Goal: Transaction & Acquisition: Purchase product/service

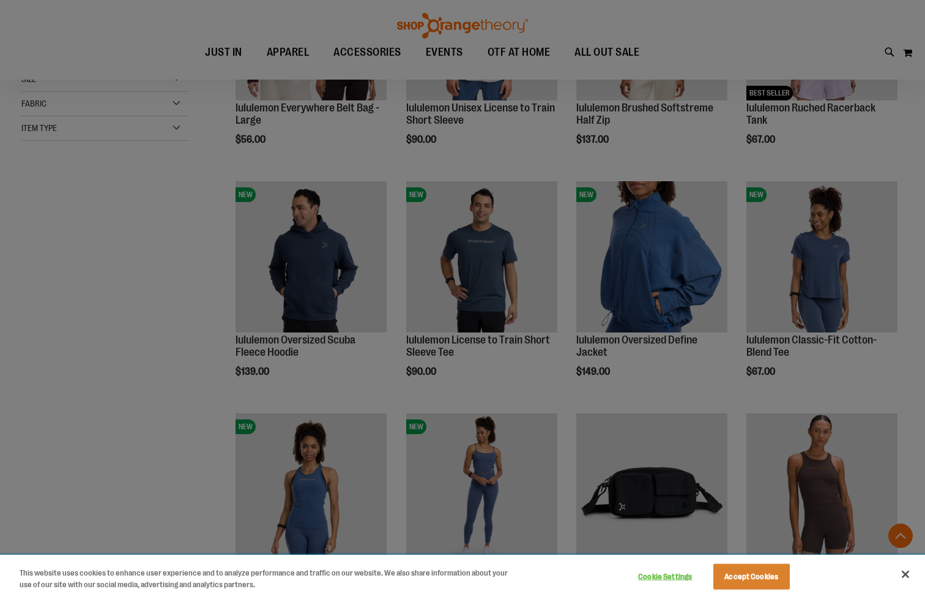
scroll to position [391, 0]
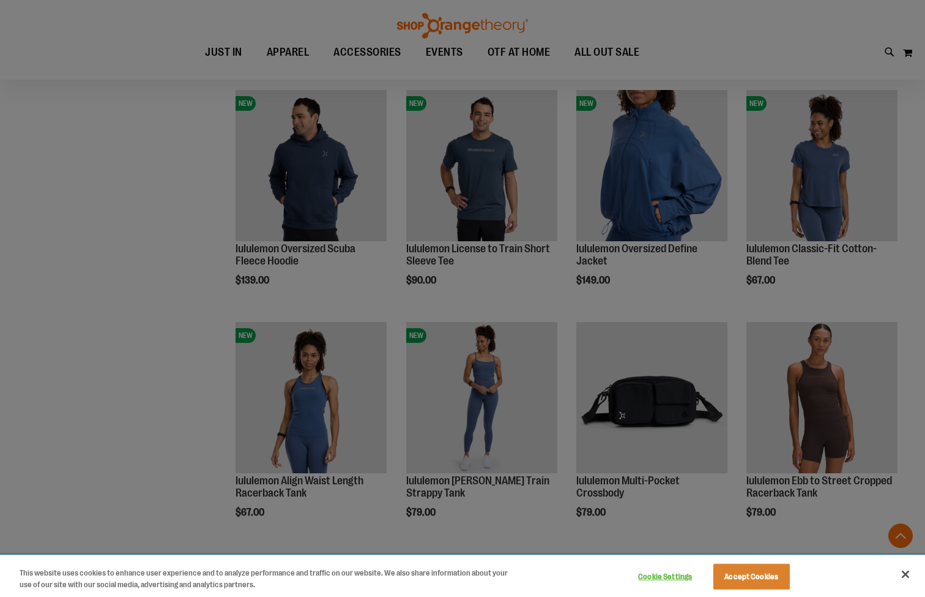
click at [752, 583] on button "Accept Cookies" at bounding box center [751, 577] width 76 height 26
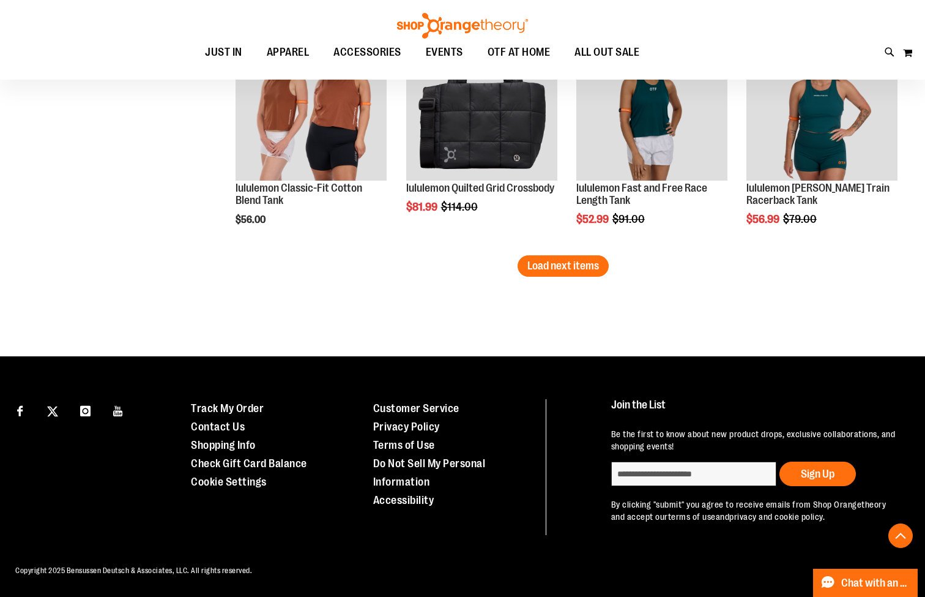
scroll to position [2074, 0]
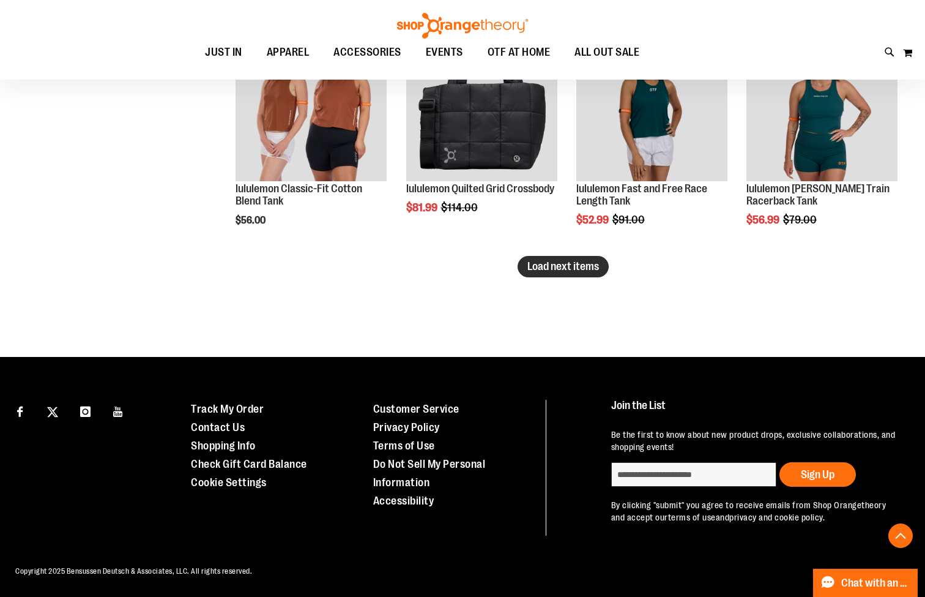
click at [545, 273] on button "Load next items" at bounding box center [563, 266] width 91 height 21
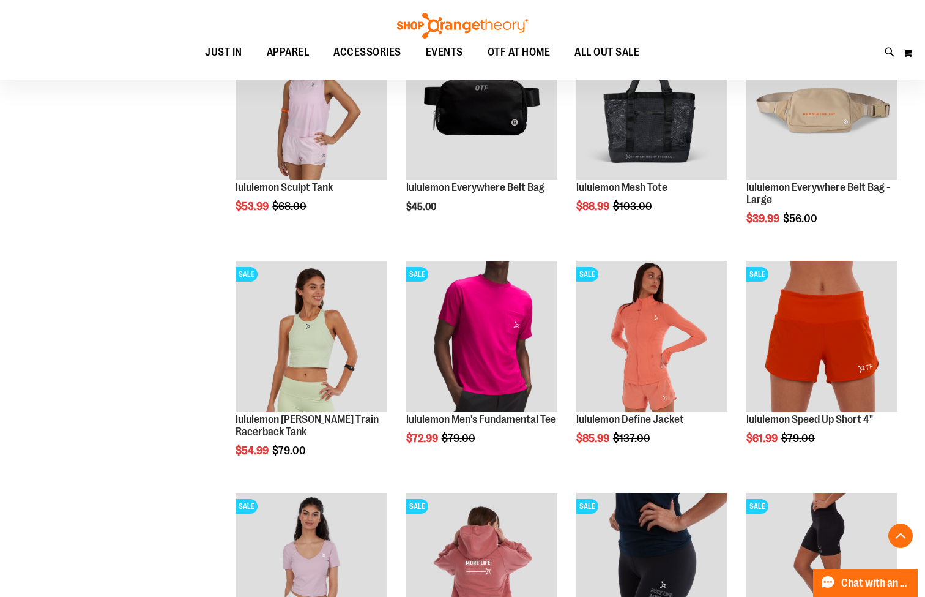
scroll to position [2313, 0]
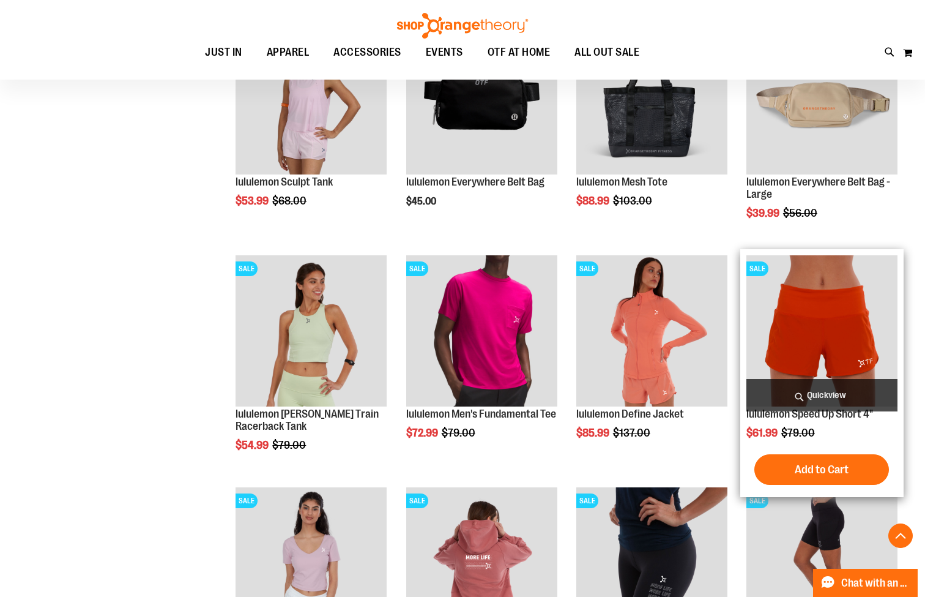
click at [788, 316] on img "product" at bounding box center [822, 330] width 151 height 151
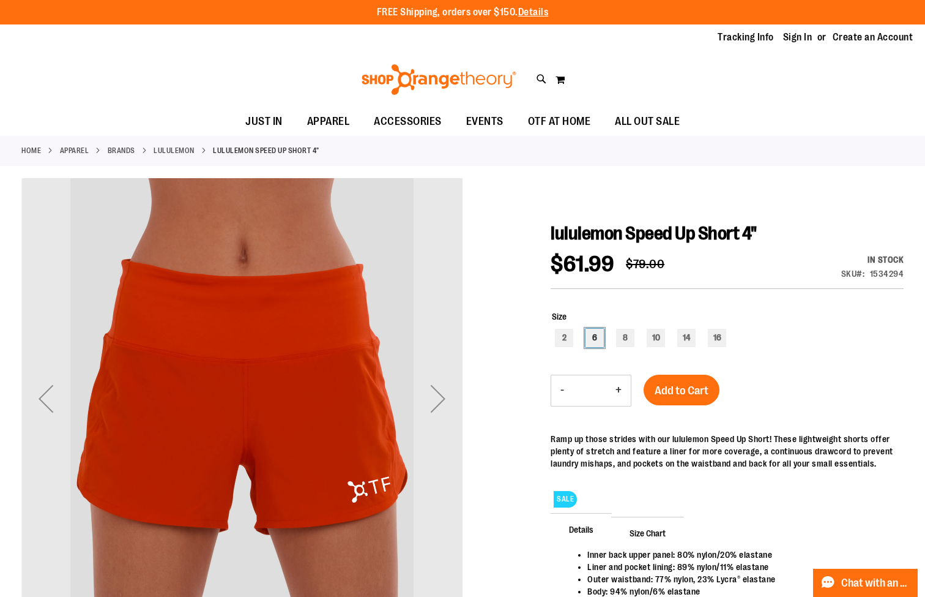
click at [600, 335] on div "6" at bounding box center [595, 338] width 18 height 18
type input "***"
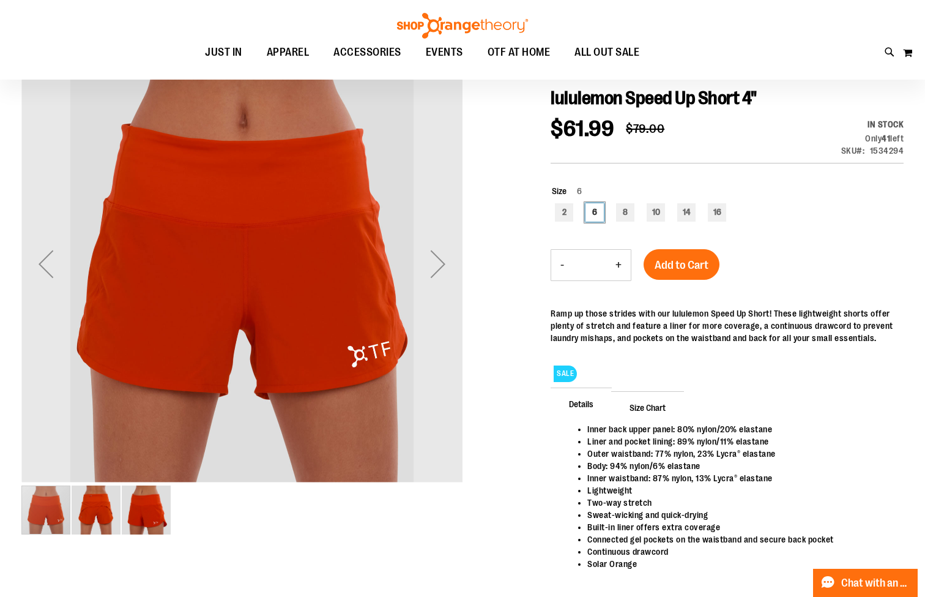
scroll to position [157, 0]
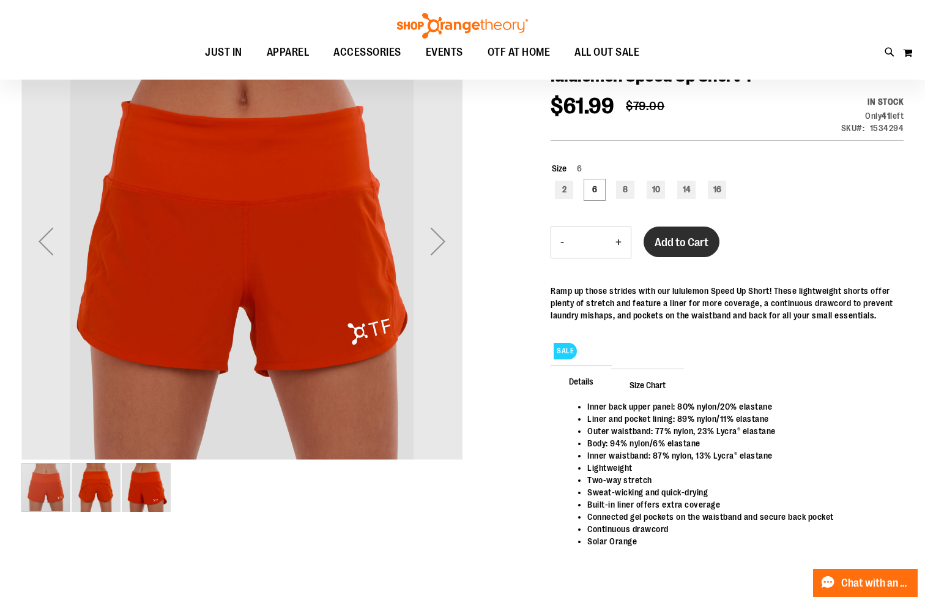
click at [686, 243] on span "Add to Cart" at bounding box center [682, 242] width 54 height 13
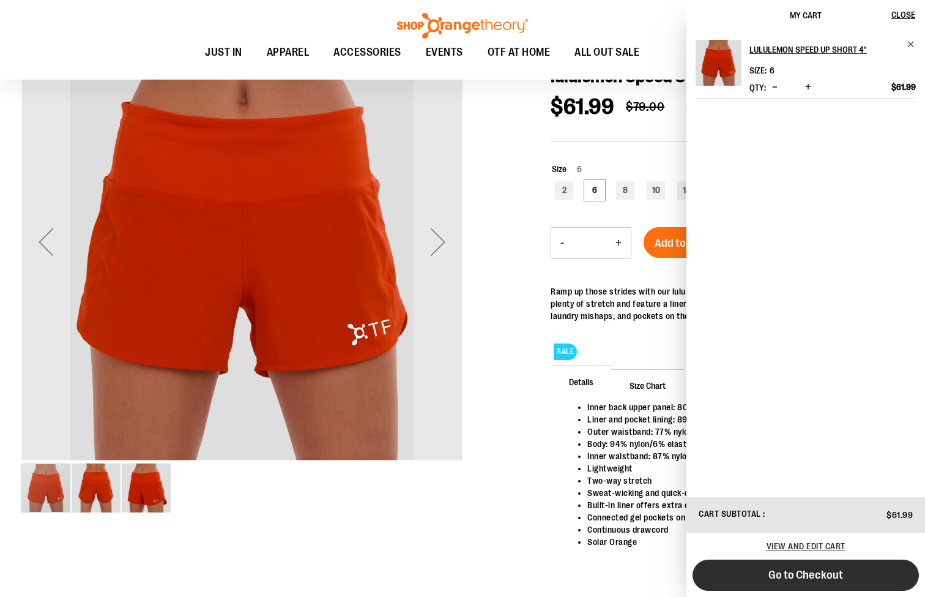
click at [826, 572] on span "Go to Checkout" at bounding box center [806, 574] width 75 height 13
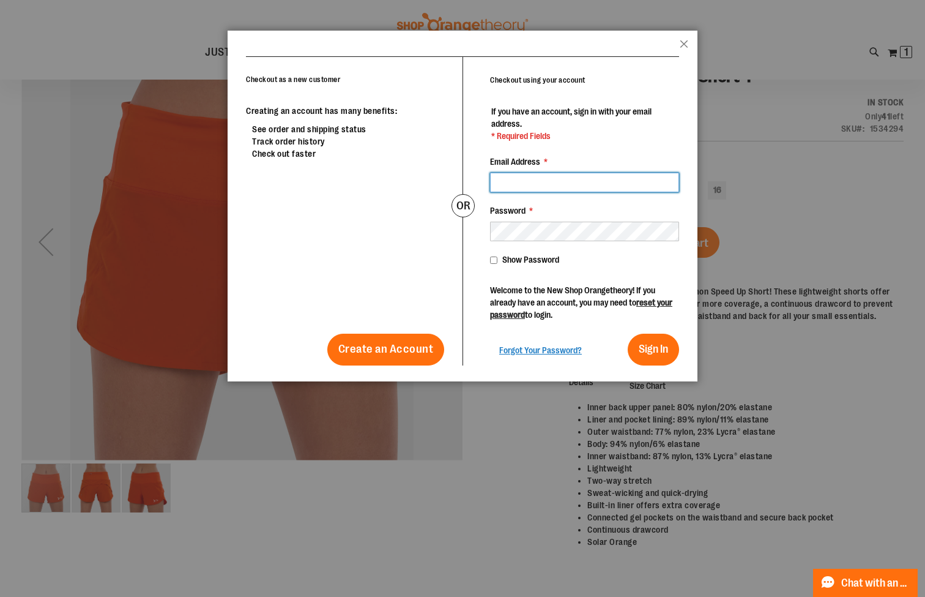
click at [533, 183] on input "Email Address *" at bounding box center [584, 183] width 189 height 20
click at [539, 184] on input "**********" at bounding box center [584, 183] width 189 height 20
type input "**********"
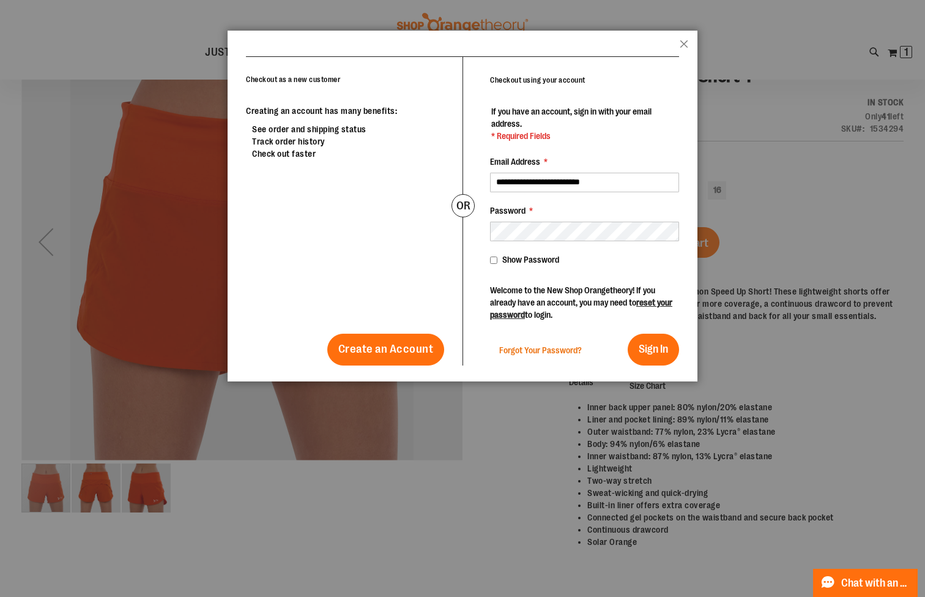
click at [558, 349] on span "Forgot Your Password?" at bounding box center [540, 350] width 83 height 10
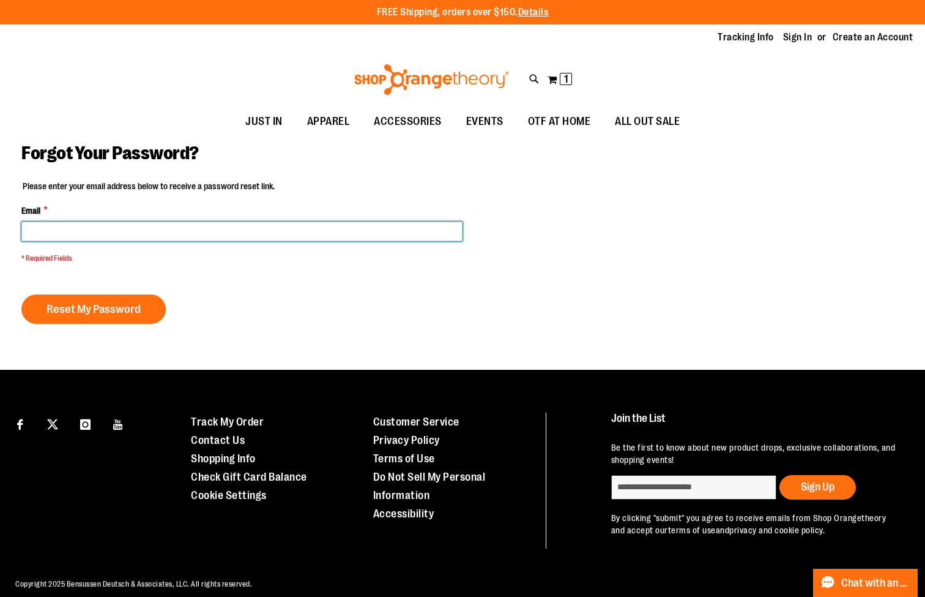
click at [226, 230] on input "Email *" at bounding box center [241, 232] width 441 height 20
paste input "**********"
type input "**********"
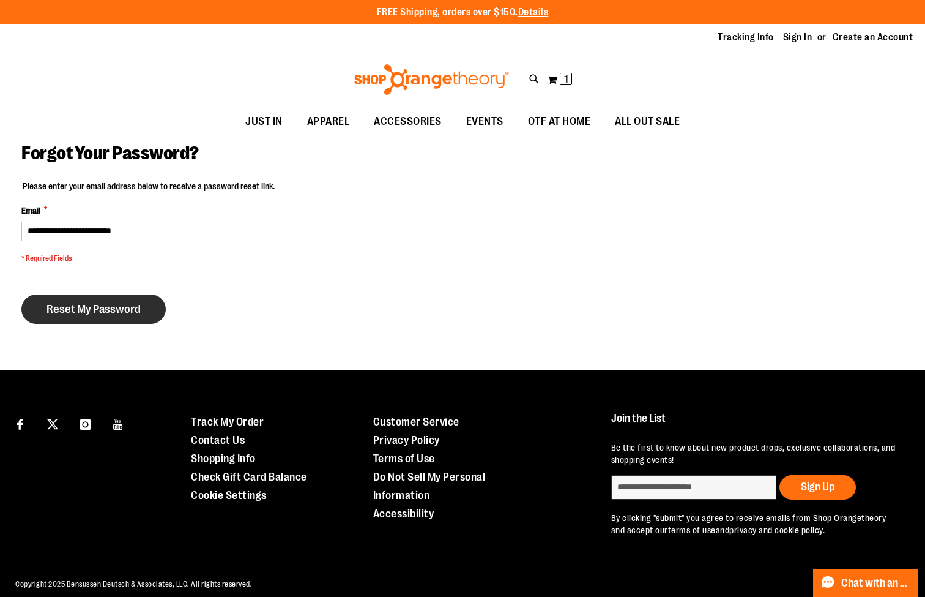
click at [133, 310] on span "Reset My Password" at bounding box center [94, 308] width 94 height 13
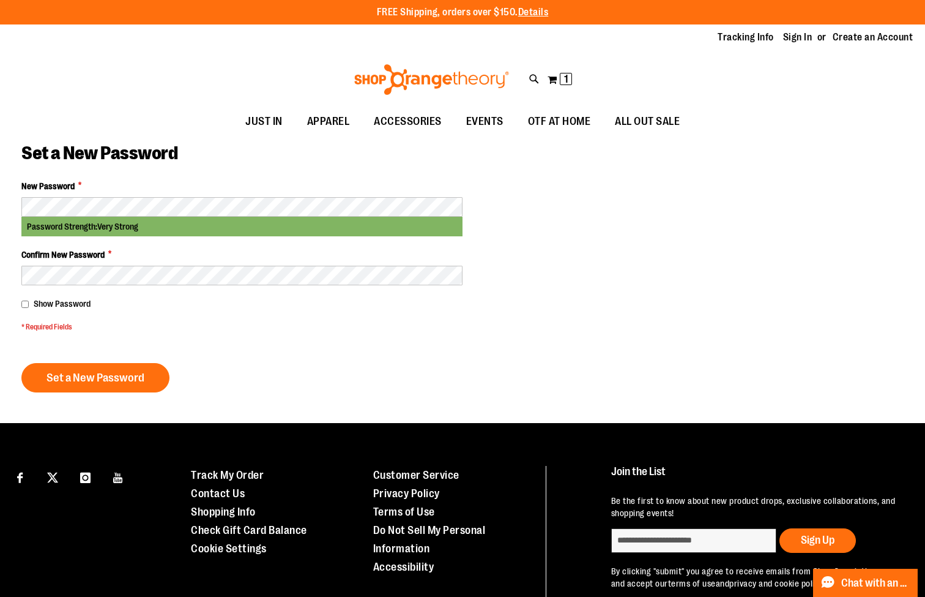
click at [226, 176] on div "Set a New Password" at bounding box center [462, 161] width 882 height 38
click at [53, 301] on span "Show Password" at bounding box center [62, 304] width 57 height 10
click at [127, 384] on button "Set a New Password" at bounding box center [95, 377] width 148 height 29
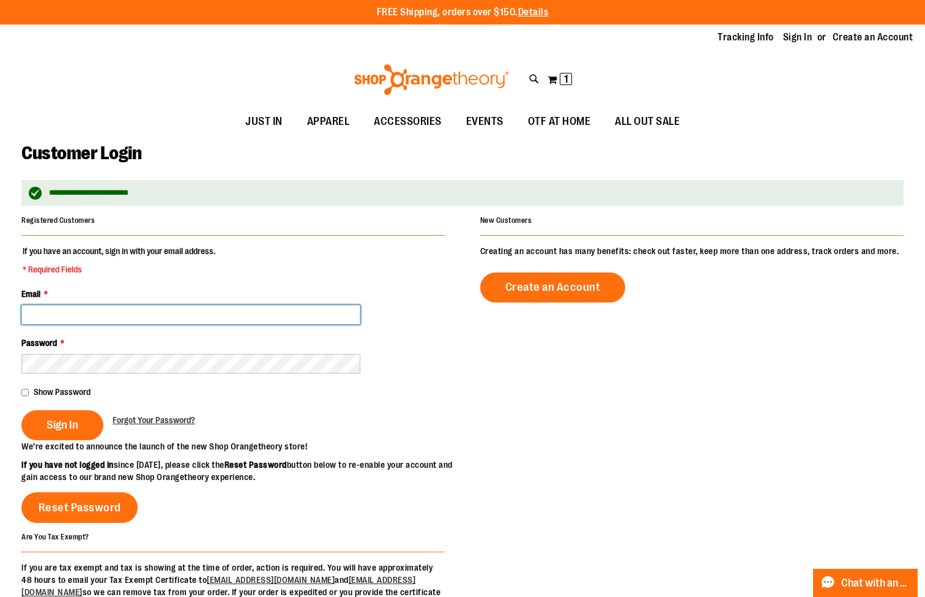
type input "**********"
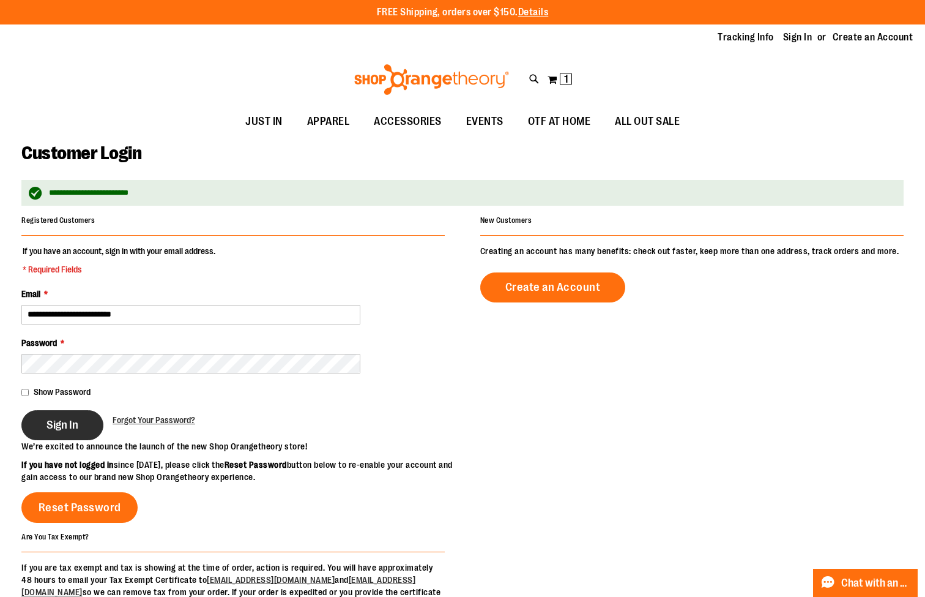
click at [54, 415] on button "Sign In" at bounding box center [62, 425] width 82 height 30
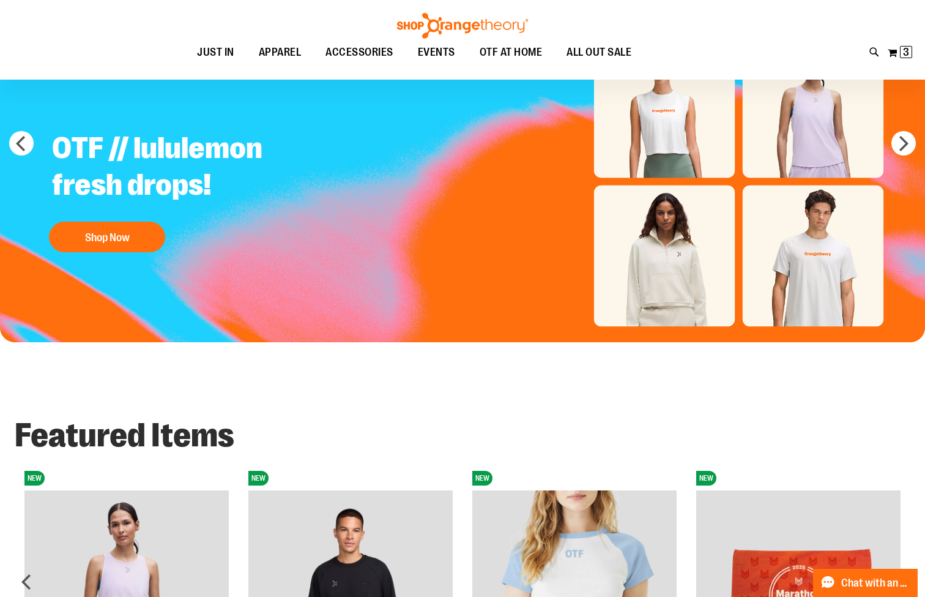
scroll to position [35, 0]
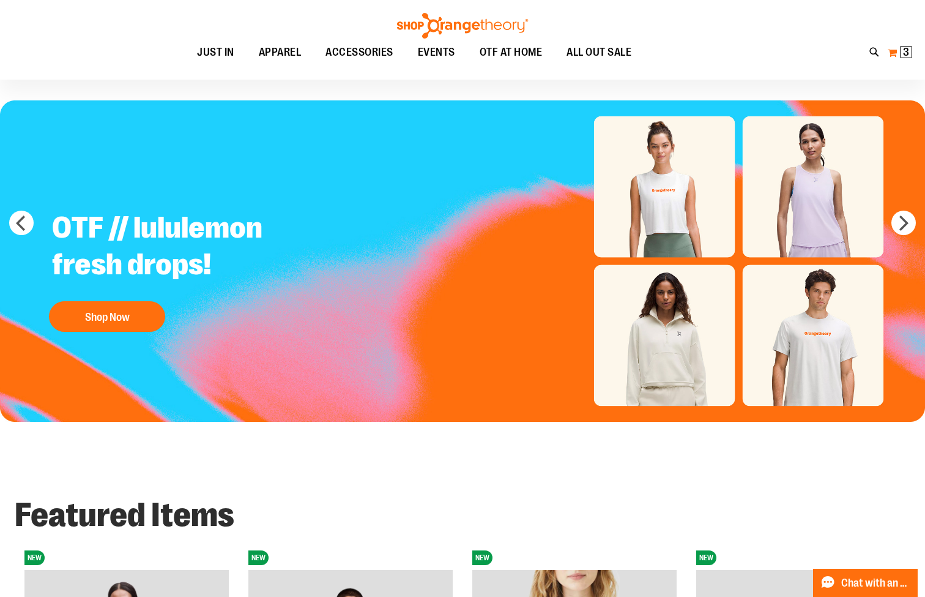
click at [903, 49] on span "3" at bounding box center [906, 52] width 6 height 12
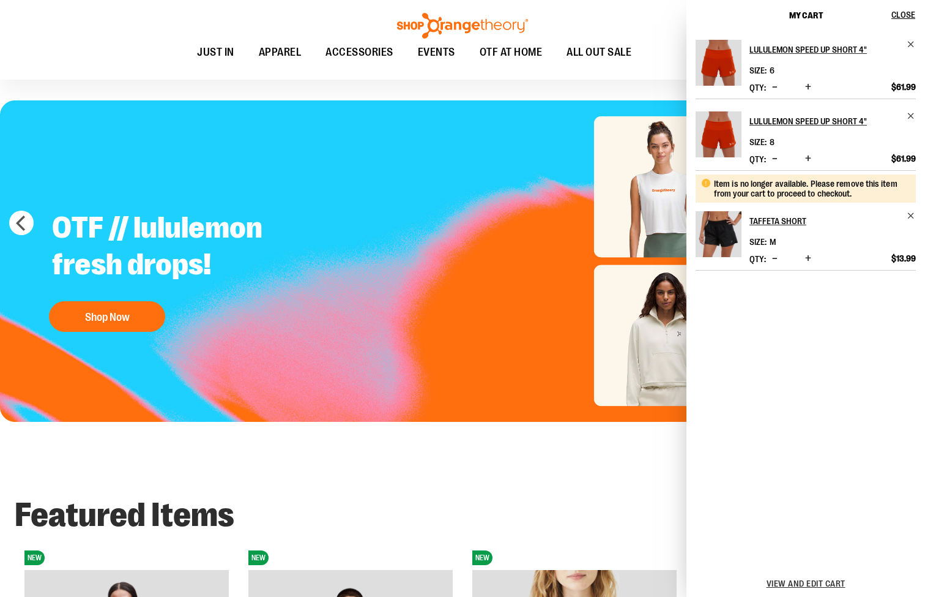
scroll to position [34, 0]
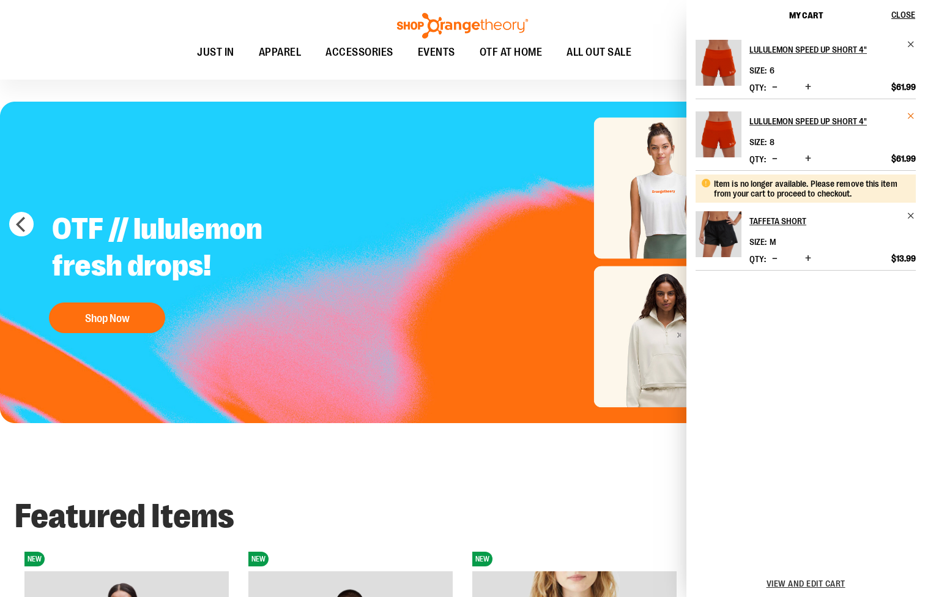
click at [911, 116] on span "Remove item" at bounding box center [911, 115] width 9 height 9
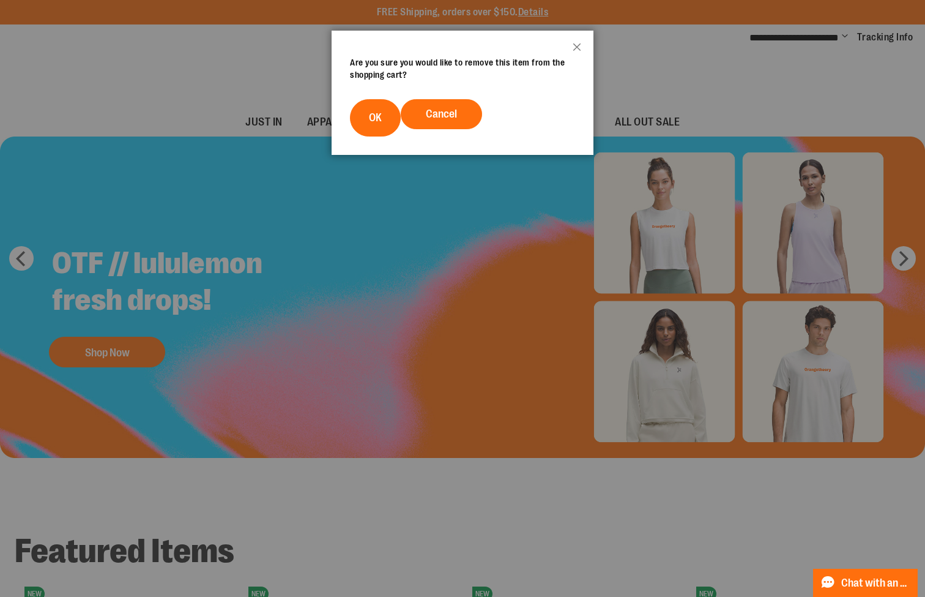
drag, startPoint x: 390, startPoint y: 110, endPoint x: 471, endPoint y: 111, distance: 80.8
click at [390, 110] on button "OK" at bounding box center [375, 117] width 51 height 37
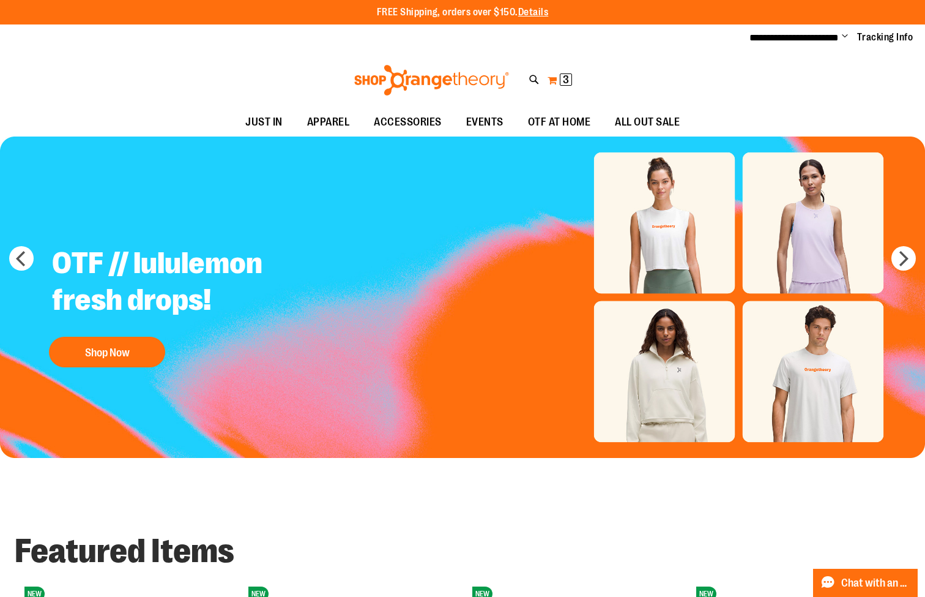
click at [568, 77] on span "3" at bounding box center [566, 79] width 6 height 12
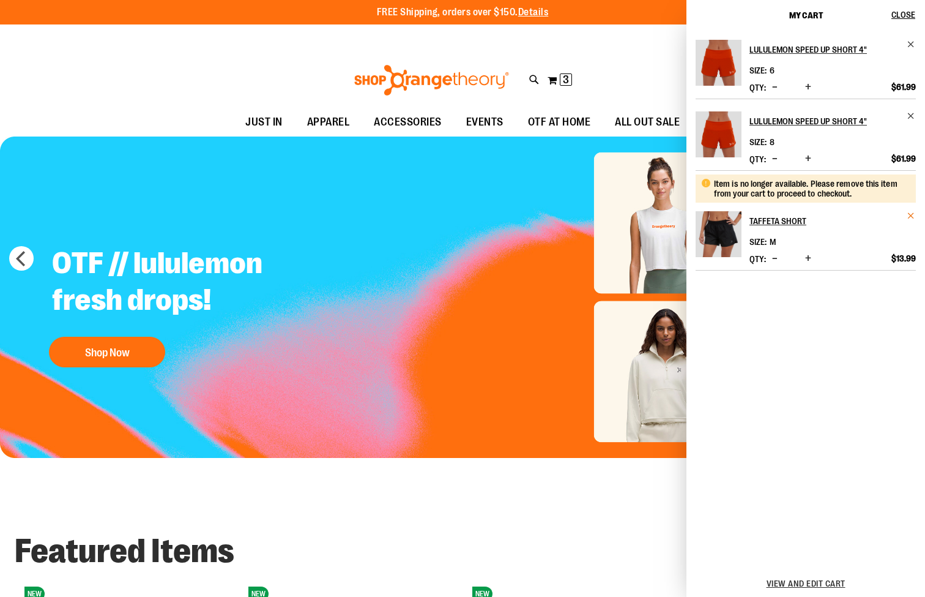
click at [911, 214] on span "Remove item" at bounding box center [911, 215] width 9 height 9
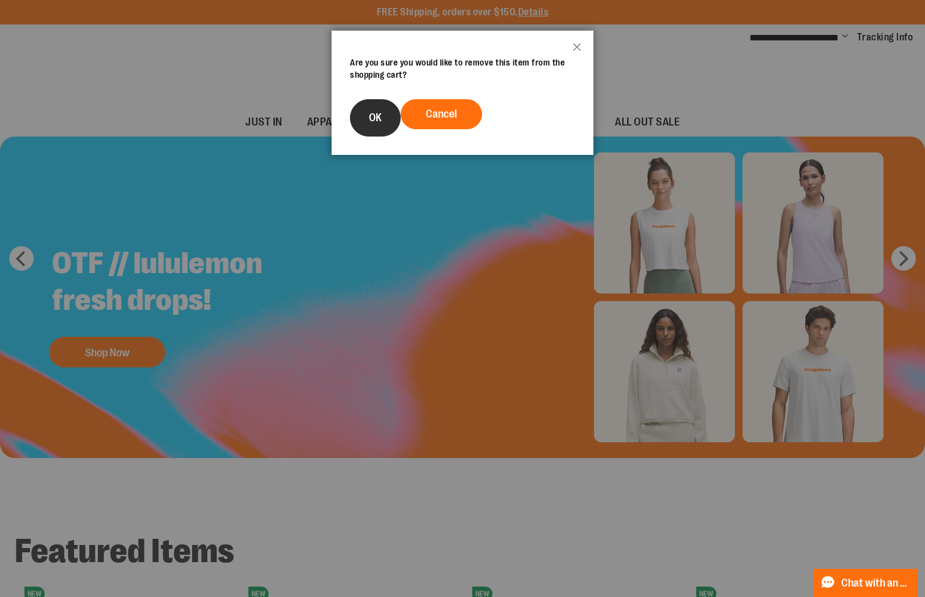
click at [383, 132] on button "OK" at bounding box center [375, 117] width 51 height 37
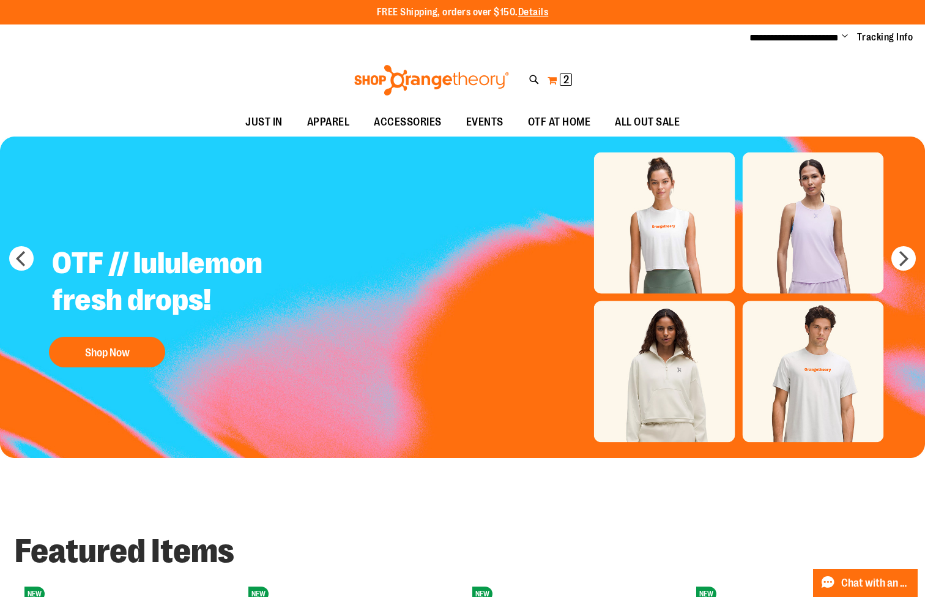
click at [567, 82] on span "2" at bounding box center [567, 79] width 6 height 12
click at [562, 78] on span "1 1 items" at bounding box center [566, 79] width 12 height 12
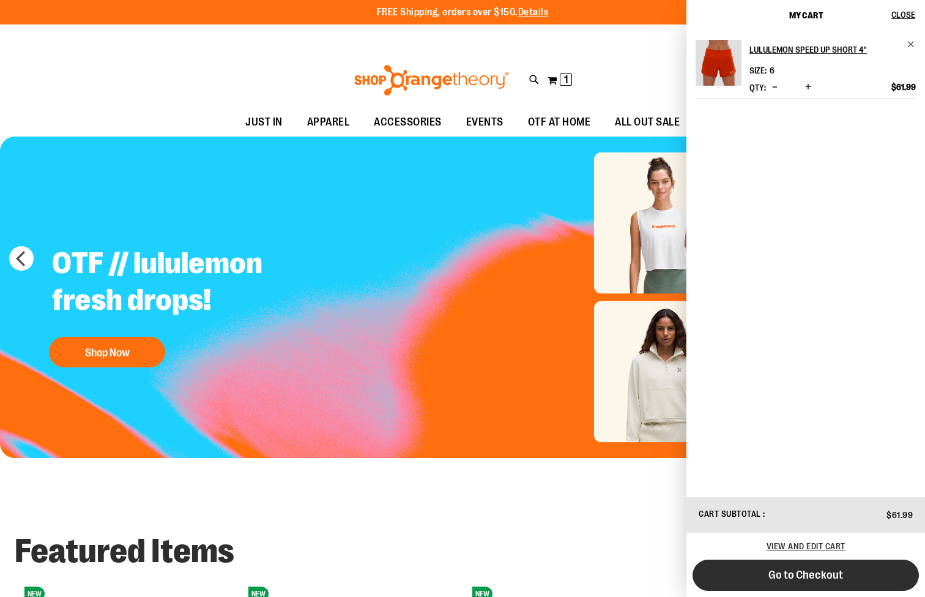
click at [792, 581] on button "Go to Checkout" at bounding box center [806, 574] width 226 height 31
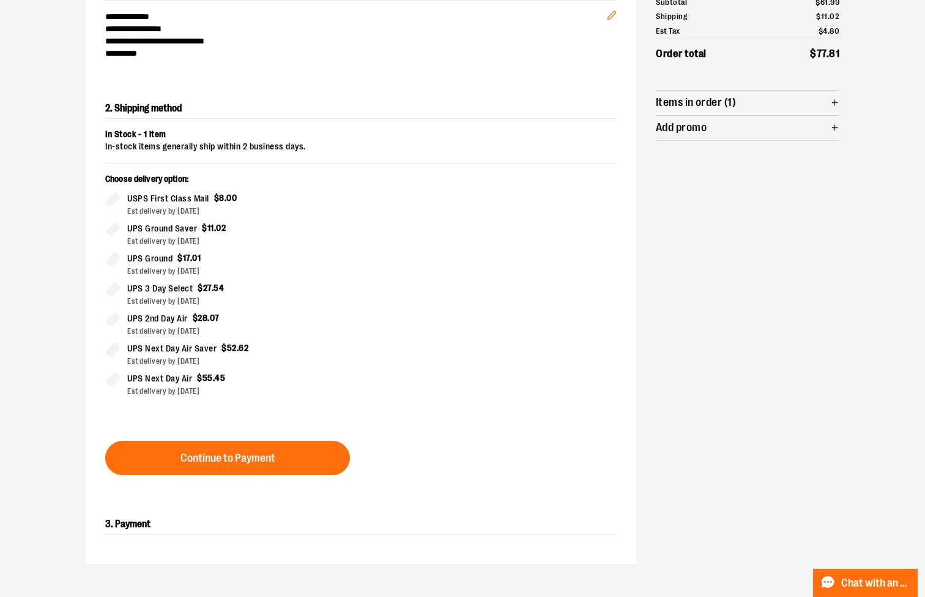
scroll to position [173, 0]
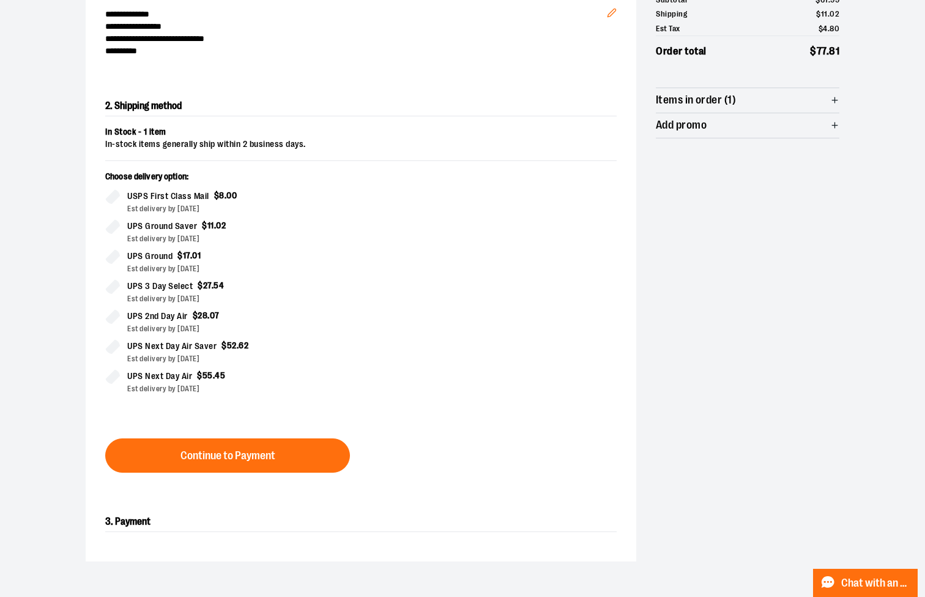
click at [132, 195] on span "USPS First Class Mail" at bounding box center [168, 196] width 82 height 14
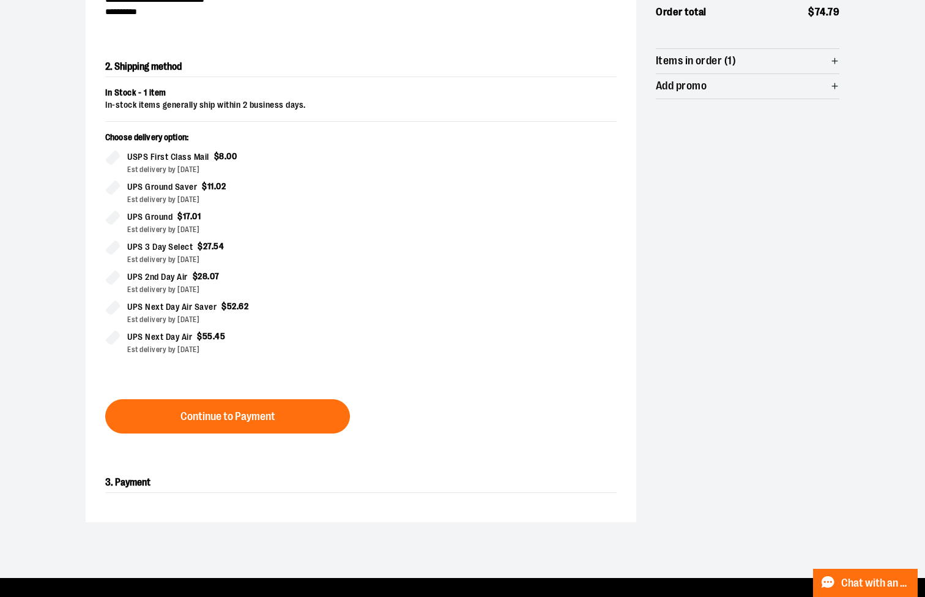
scroll to position [240, 0]
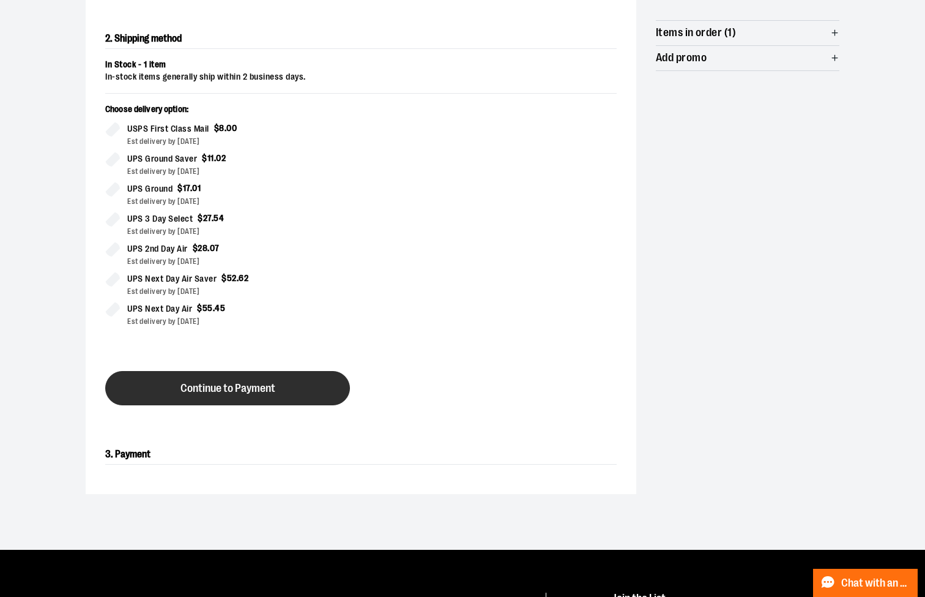
click at [267, 401] on button "Continue to Payment" at bounding box center [227, 388] width 245 height 34
